Goal: Find specific page/section: Find specific page/section

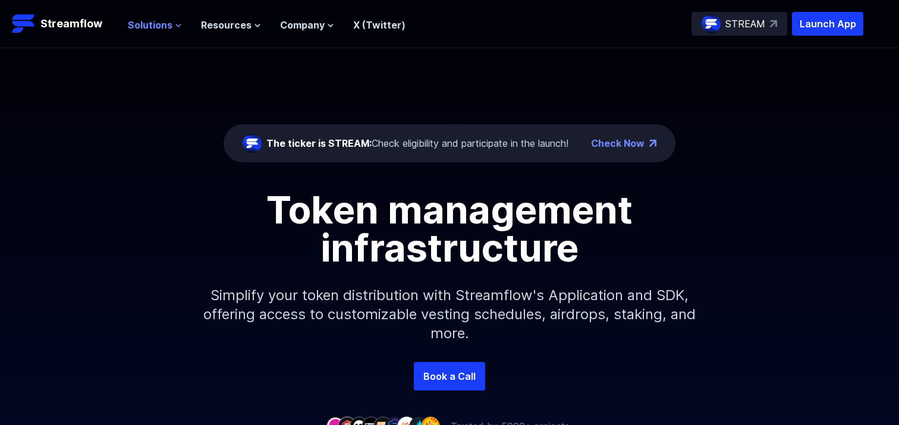
click at [175, 22] on icon at bounding box center [178, 25] width 7 height 7
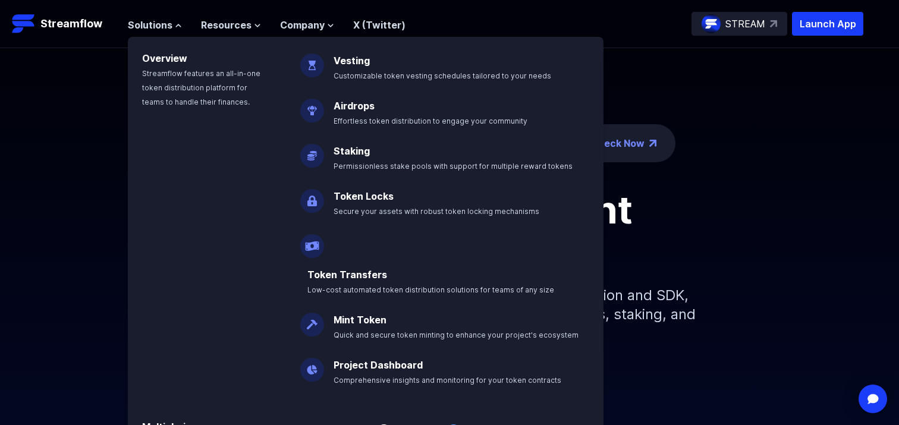
click at [781, 84] on div "The ticker is STREAM: Check eligibility and participate in the launch! Check No…" at bounding box center [449, 205] width 899 height 314
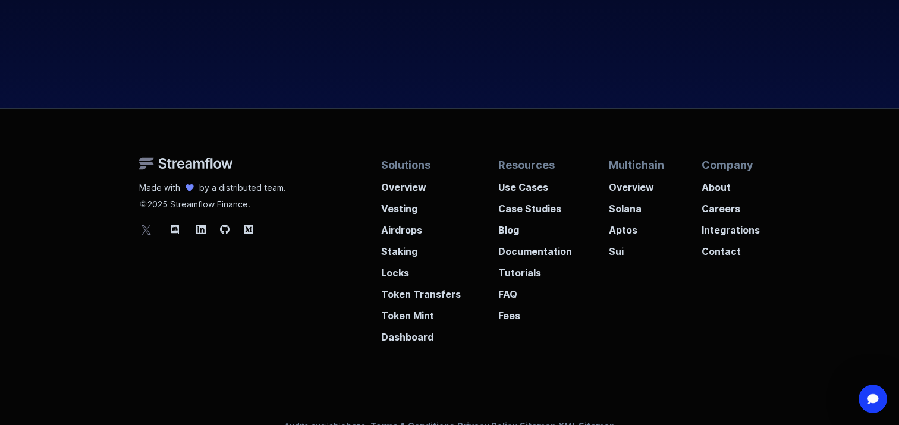
scroll to position [4531, 0]
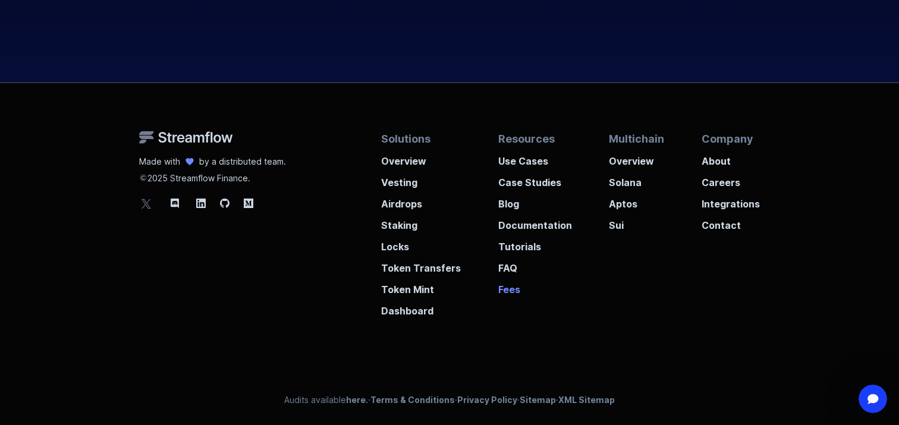
click at [507, 289] on p "Fees" at bounding box center [535, 285] width 74 height 21
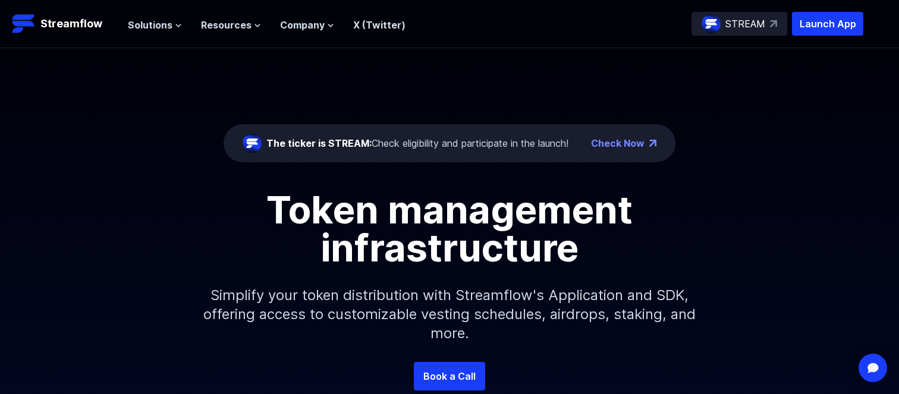
click at [737, 71] on div "The ticker is STREAM: Check eligibility and participate in the launch! Check No…" at bounding box center [449, 205] width 899 height 314
click at [749, 24] on p "STREAM" at bounding box center [745, 24] width 40 height 14
click at [817, 18] on p "Launch App" at bounding box center [827, 24] width 71 height 24
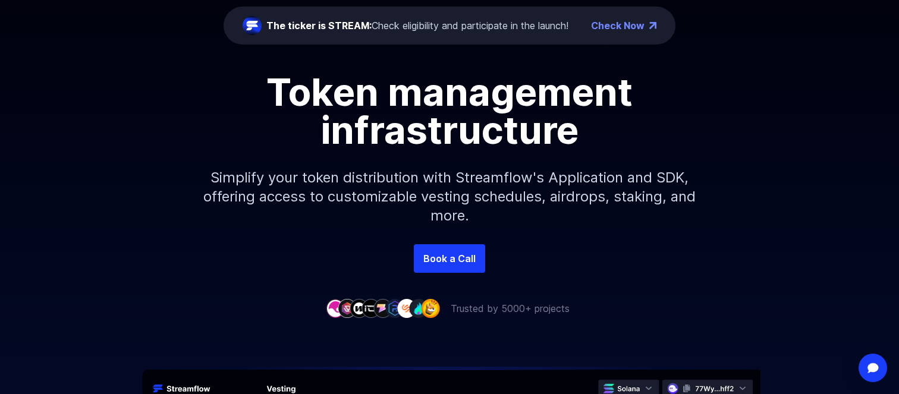
scroll to position [120, 0]
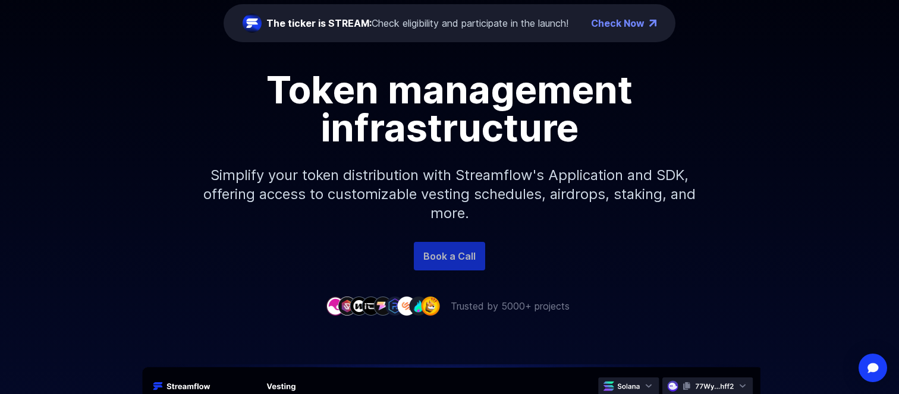
click at [428, 255] on link "Book a Call" at bounding box center [449, 256] width 71 height 29
